Goal: Navigation & Orientation: Find specific page/section

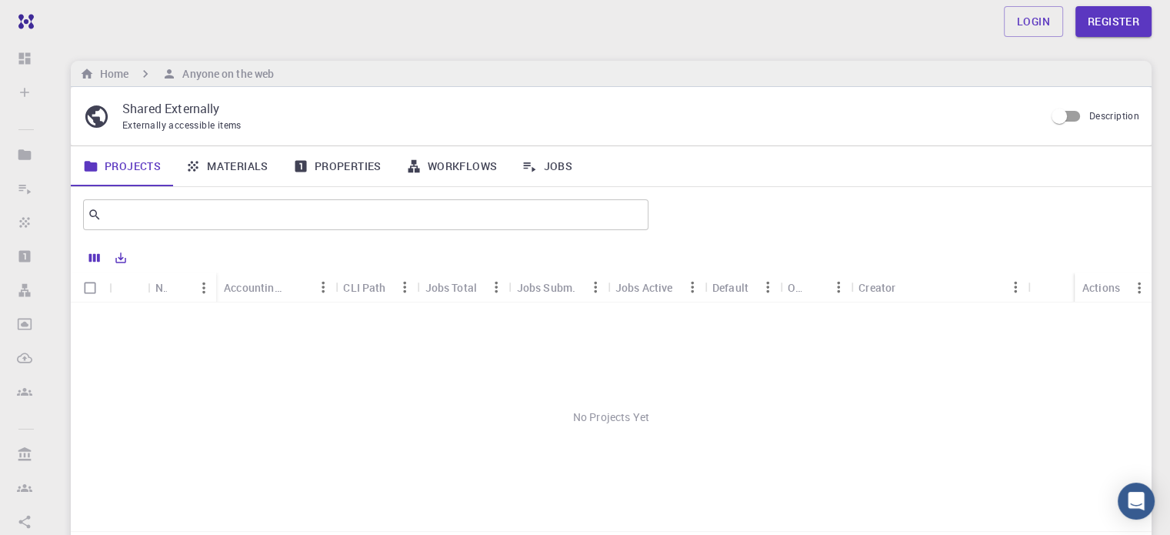
click at [265, 314] on div "No Projects Yet" at bounding box center [611, 416] width 1081 height 228
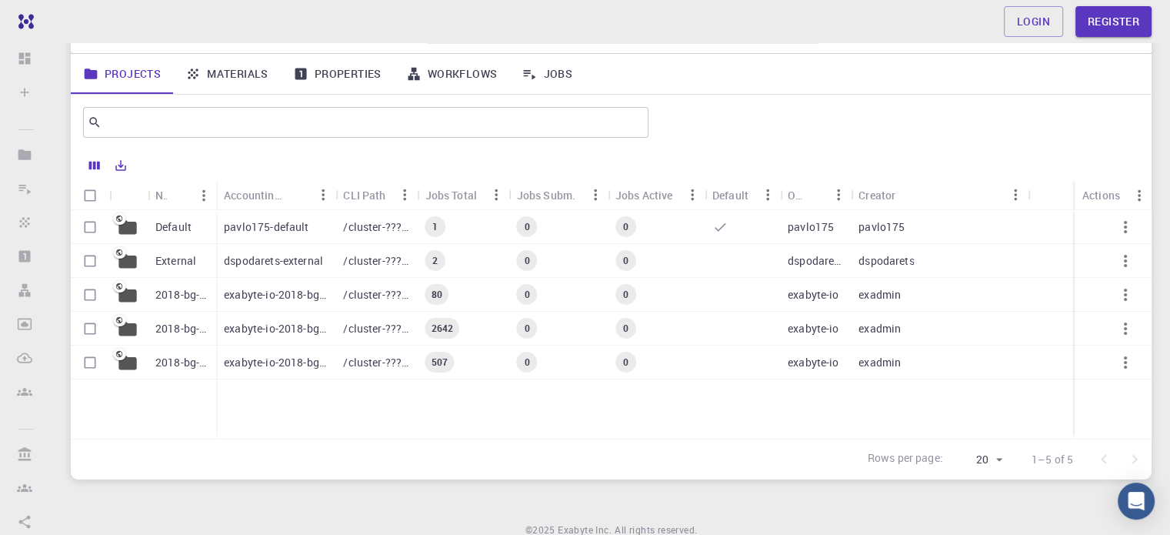
scroll to position [90, 0]
click at [161, 227] on p "Default" at bounding box center [173, 229] width 36 height 15
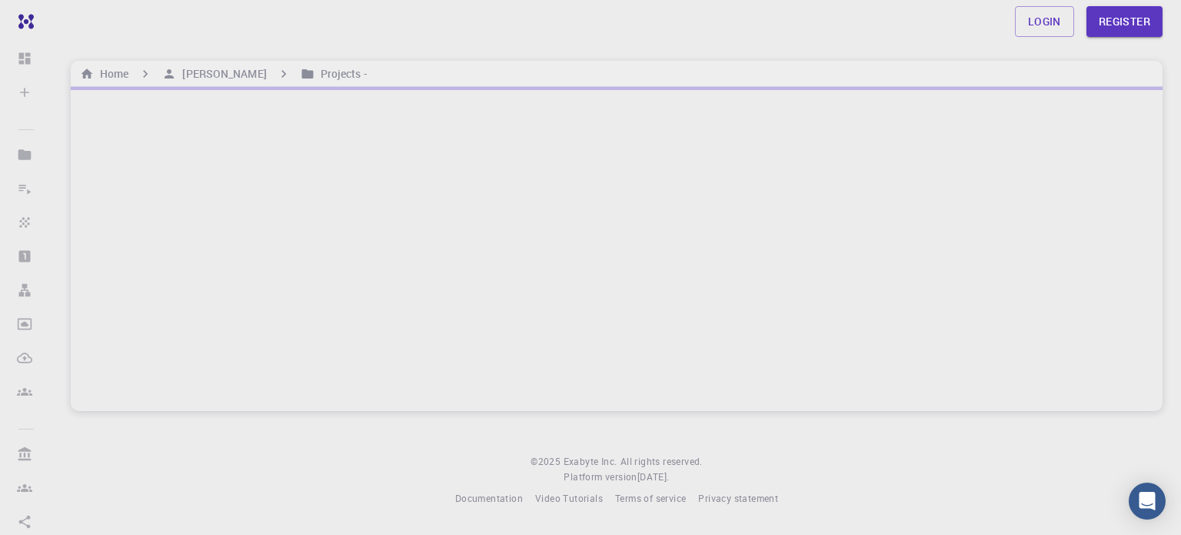
click at [257, 531] on div "Close" at bounding box center [590, 531] width 1181 height 0
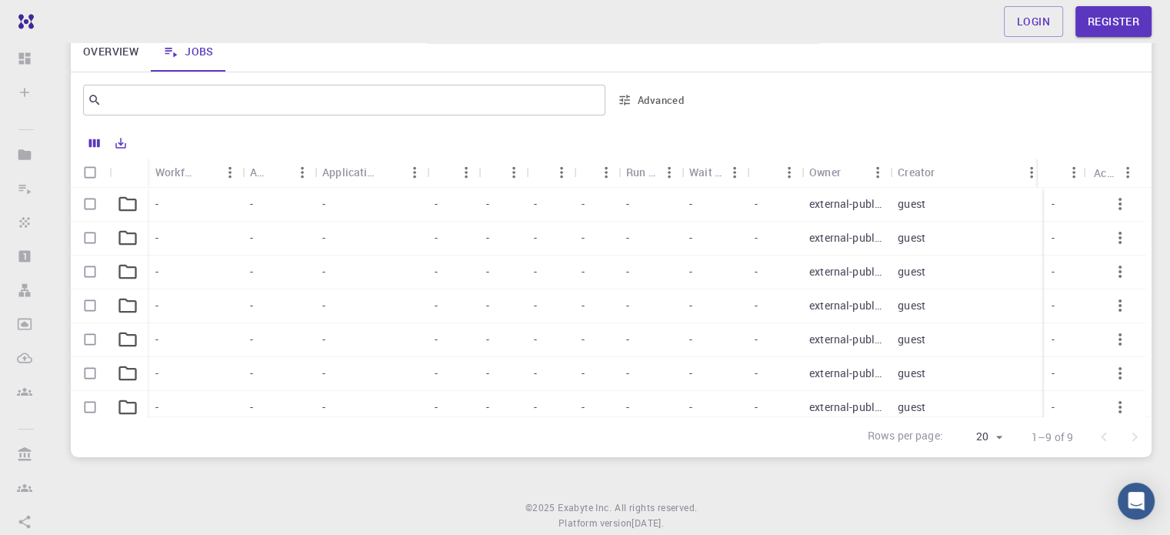
scroll to position [172, 0]
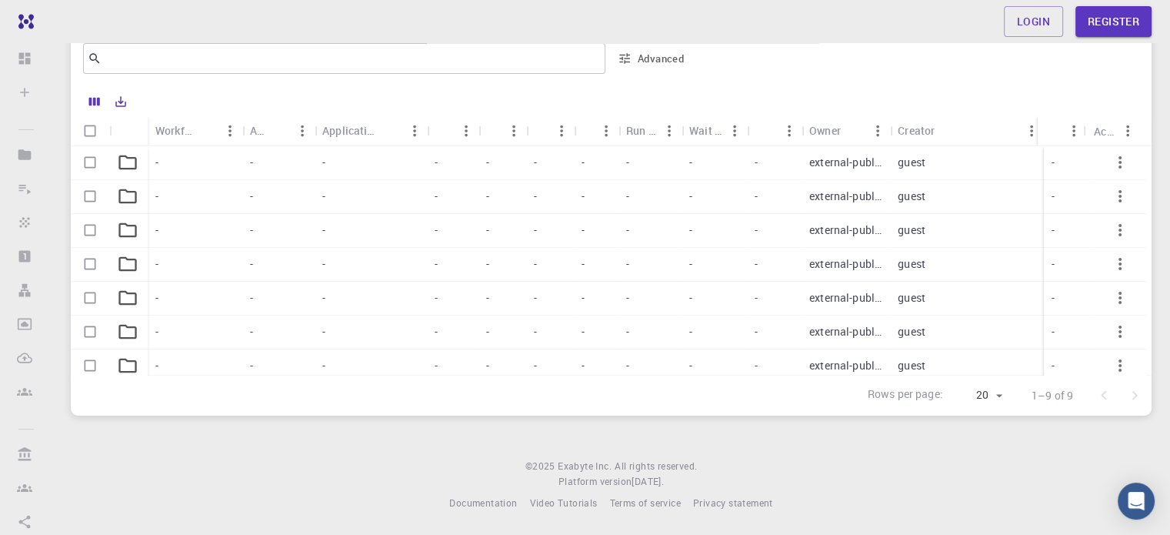
click at [135, 162] on icon at bounding box center [128, 163] width 22 height 22
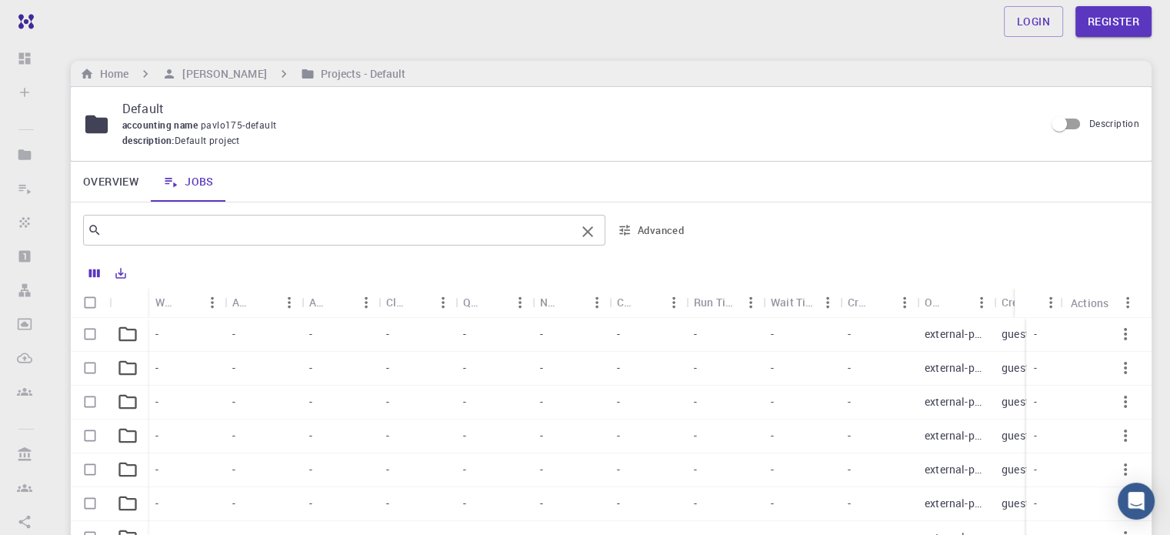
scroll to position [172, 0]
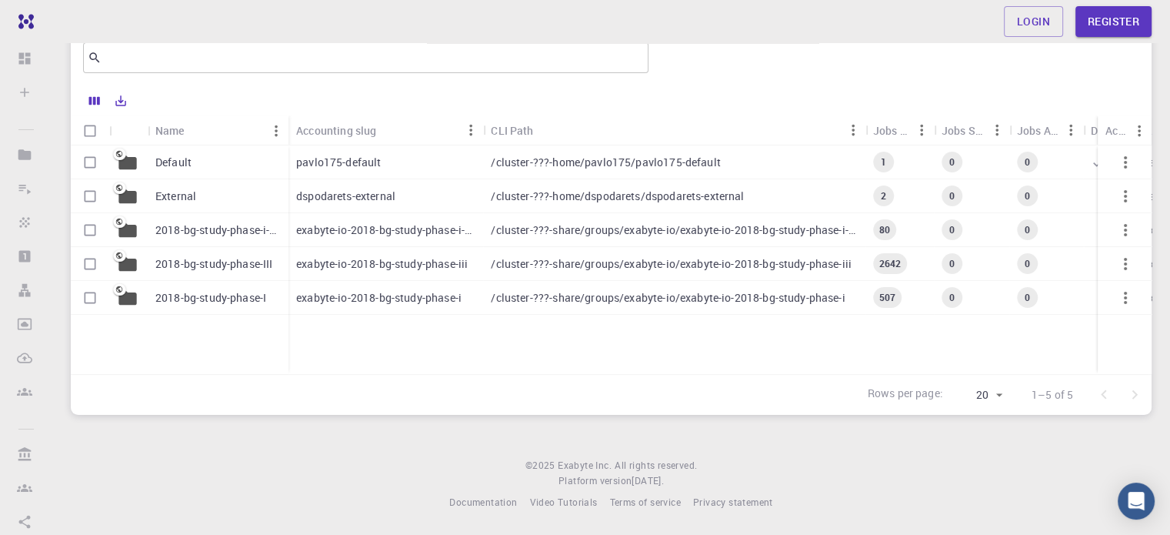
scroll to position [90, 0]
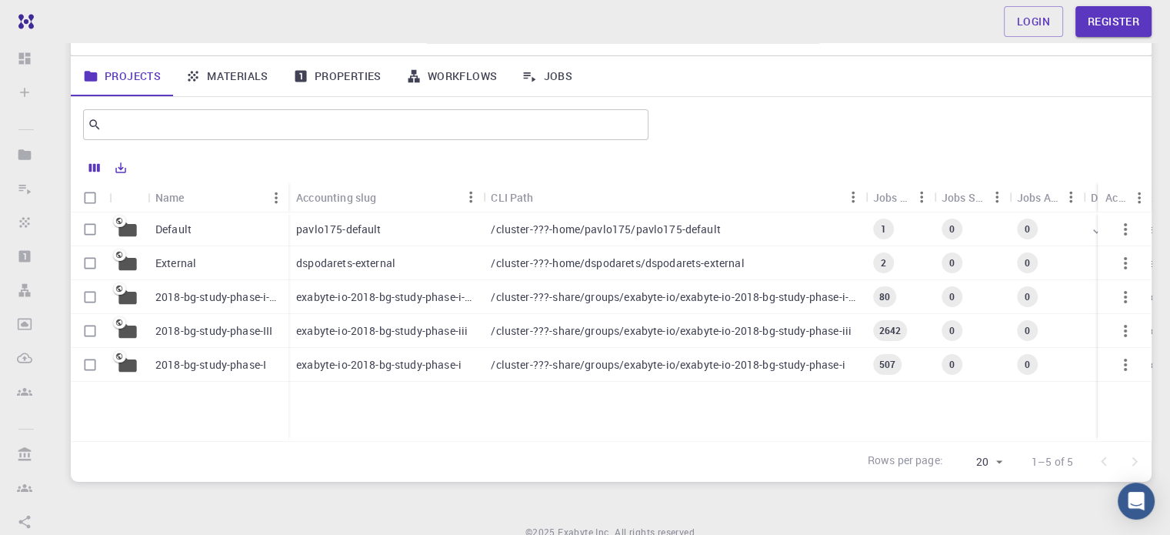
click at [434, 290] on p "exabyte-io-2018-bg-study-phase-i-ph" at bounding box center [385, 296] width 179 height 15
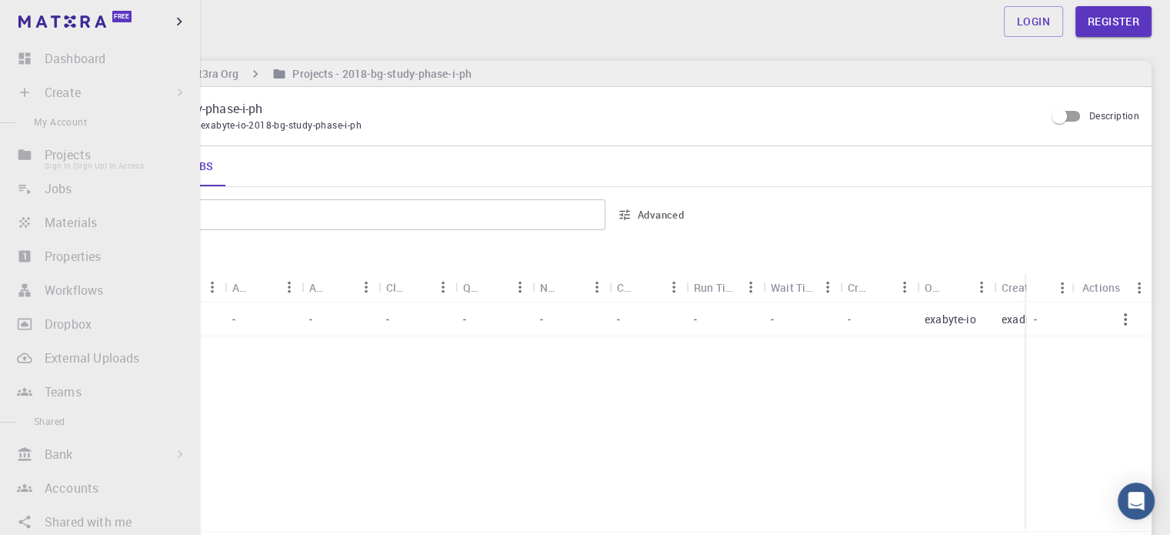
click at [68, 156] on li "Projects Sign In (Sign Up) to Access" at bounding box center [100, 154] width 200 height 31
click at [52, 194] on li "Jobs Sign In (Sign Up) to Access" at bounding box center [100, 188] width 200 height 31
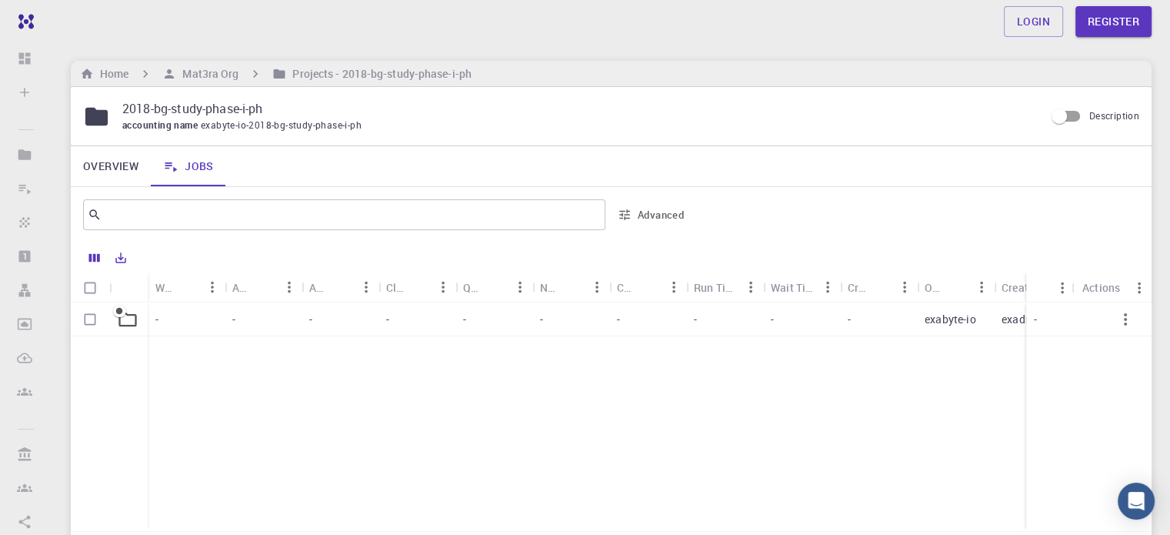
click at [351, 335] on div "-" at bounding box center [340, 319] width 77 height 34
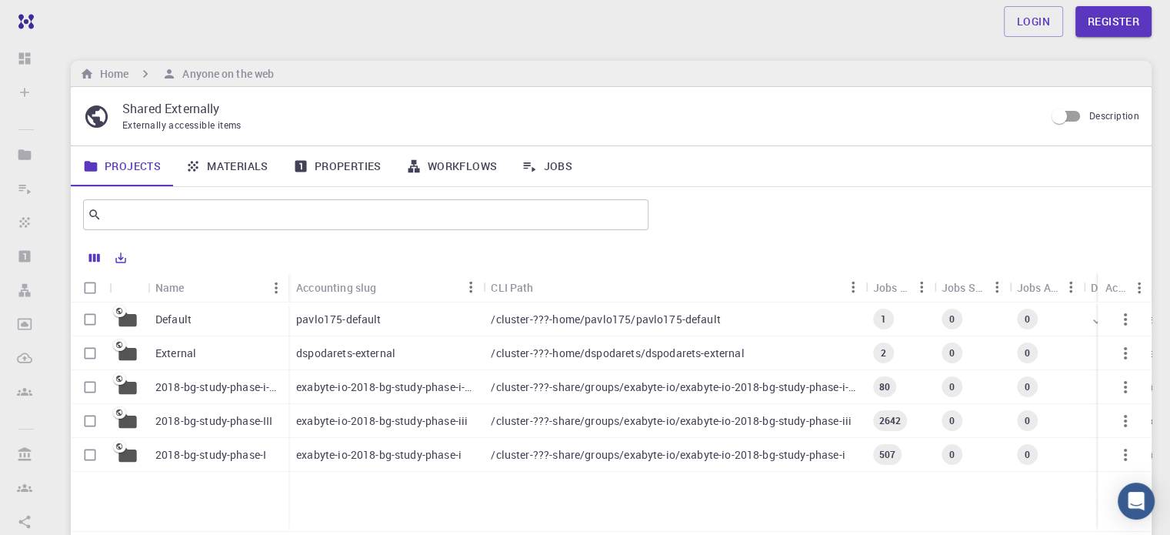
scroll to position [90, 0]
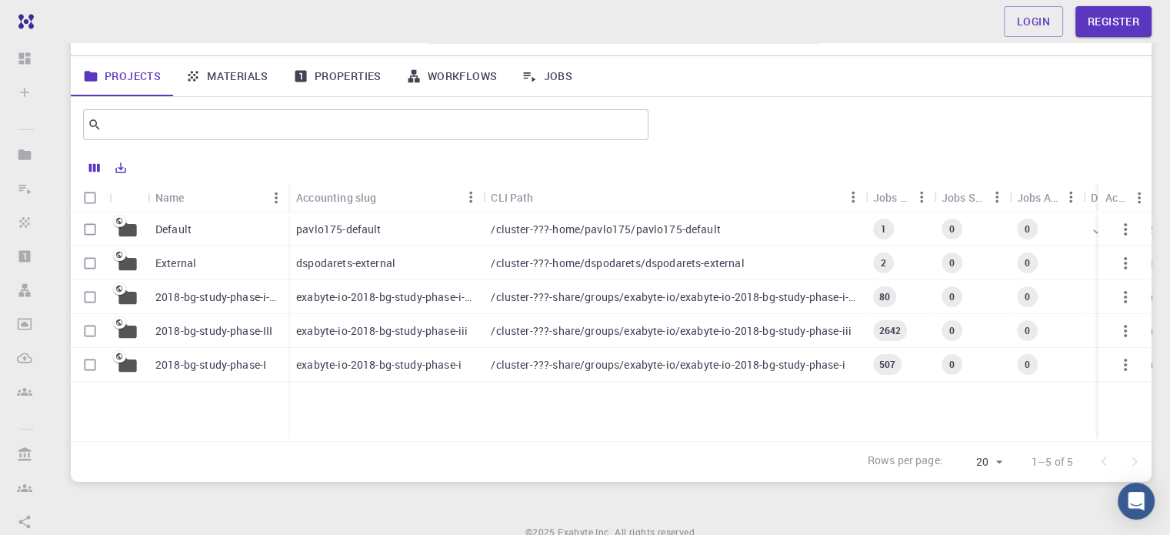
click at [397, 252] on div "dspodarets-external" at bounding box center [385, 263] width 195 height 34
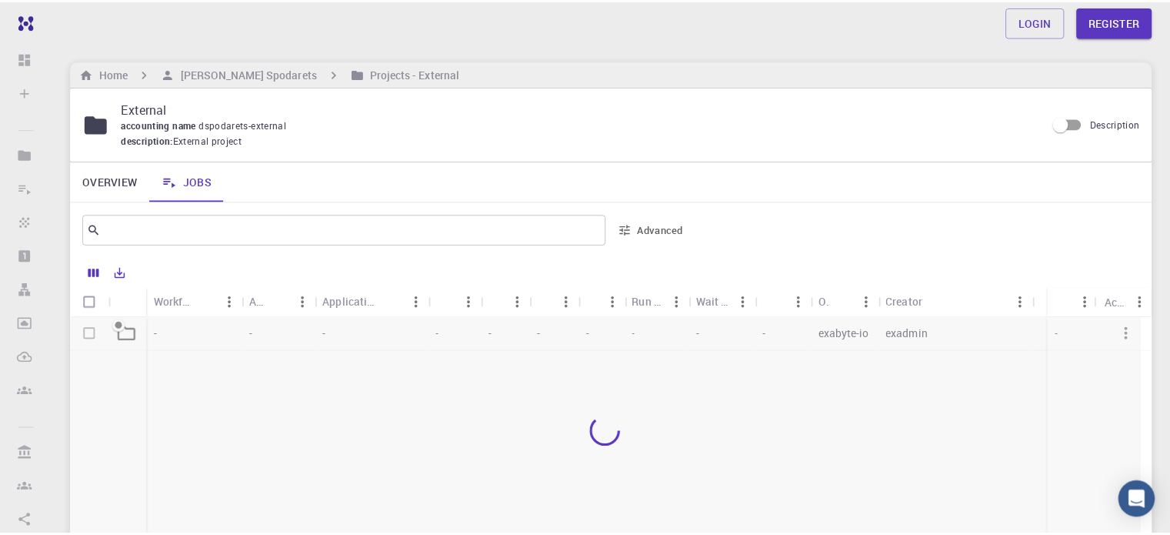
scroll to position [172, 0]
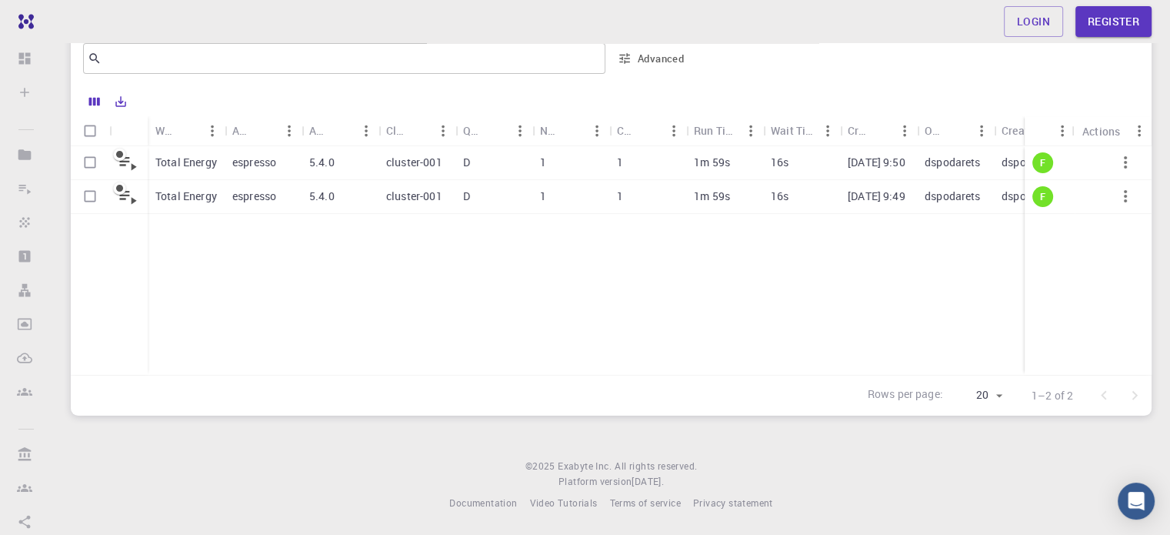
click at [282, 198] on div "espresso" at bounding box center [263, 197] width 77 height 34
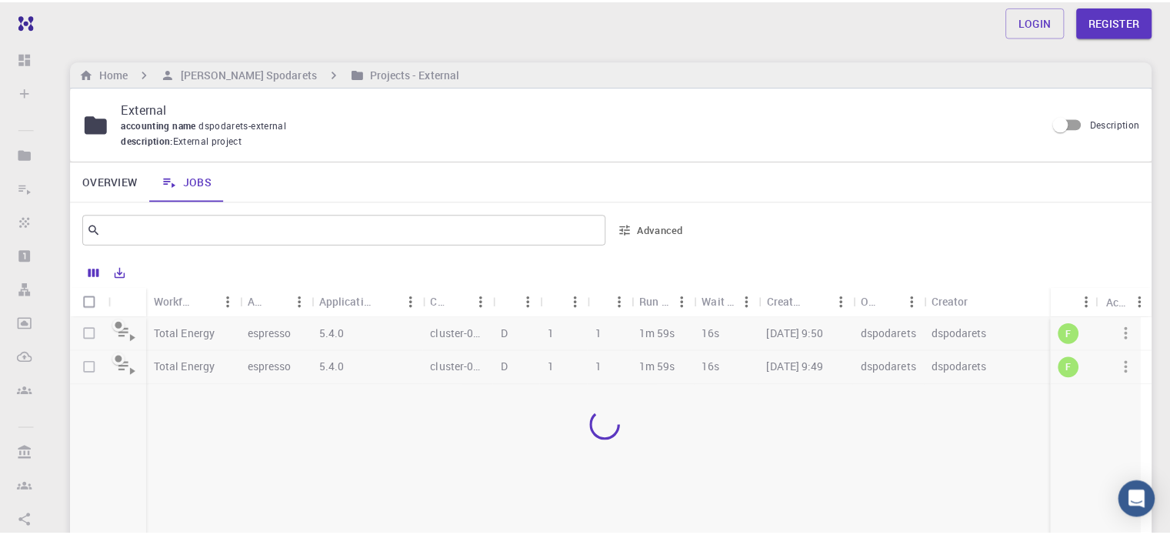
scroll to position [119, 0]
